Goal: Information Seeking & Learning: Learn about a topic

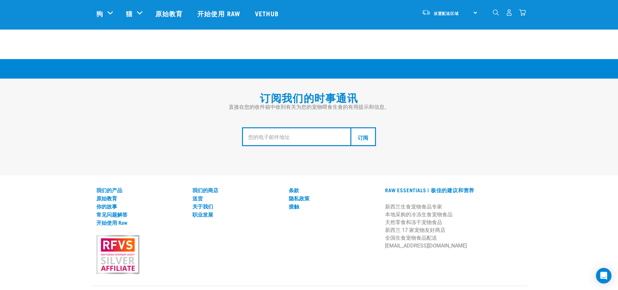
scroll to position [1184, 0]
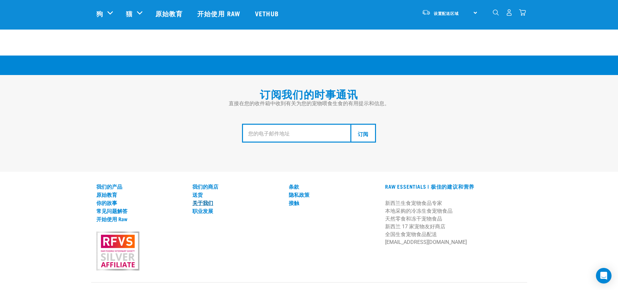
click at [211, 201] on font "关于我们" at bounding box center [202, 202] width 21 height 3
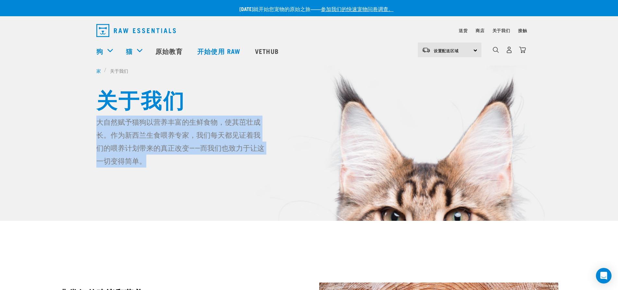
drag, startPoint x: 96, startPoint y: 121, endPoint x: 153, endPoint y: 162, distance: 70.1
click at [153, 162] on font "大自然赋予猫狗以营养丰富的生鲜食物，使其茁壮成长。作为新西兰生食喂养专家，我们每天都见证着我们的喂养计划带来的真正改变——而我们也致力于让这一切变得简单。" at bounding box center [180, 141] width 168 height 47
copy font "大自然赋予猫狗以营养丰富的生鲜食物，使其茁壮成长。作为新西兰生食喂养专家，我们每天都见证着我们的喂养计划带来的真正改变——而我们也致力于让这一切变得简单。"
